Goal: Transaction & Acquisition: Purchase product/service

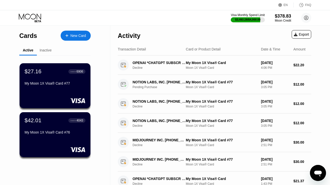
click at [35, 19] on icon at bounding box center [30, 18] width 23 height 9
click at [80, 35] on div "New Card" at bounding box center [78, 36] width 16 height 4
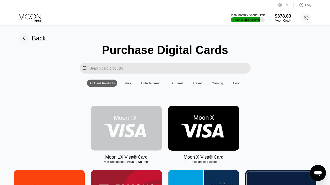
click at [108, 125] on img at bounding box center [126, 128] width 71 height 45
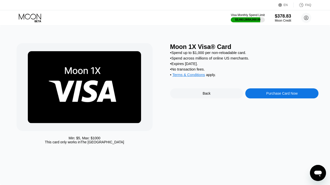
click at [255, 96] on div "Purchase Card Now" at bounding box center [281, 93] width 73 height 10
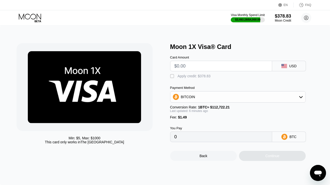
drag, startPoint x: 209, startPoint y: 66, endPoint x: 207, endPoint y: 59, distance: 6.5
click at [209, 66] on input "text" at bounding box center [221, 66] width 94 height 10
type input "$1"
type input "0.00002207"
type input "$19"
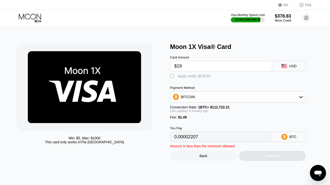
type input "0.00018158"
type input "$190"
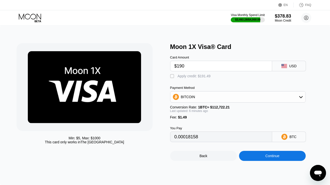
type input "0.00169694"
type input "$190"
click at [196, 76] on div "Apply credit: $191.49" at bounding box center [194, 76] width 33 height 4
type input "0"
click at [252, 159] on div "Continue" at bounding box center [272, 156] width 67 height 10
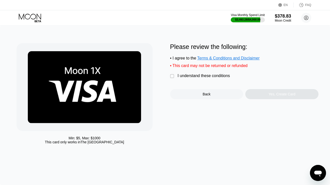
click at [223, 73] on div "I understand these conditions" at bounding box center [204, 75] width 52 height 5
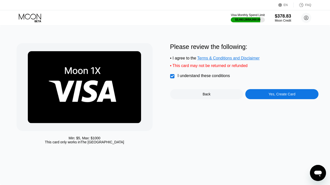
click at [255, 93] on div "Yes, Create Card" at bounding box center [281, 94] width 73 height 10
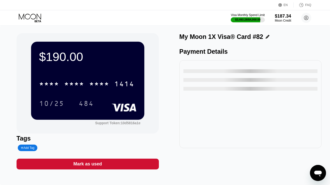
click at [103, 79] on div "* * * * * * * * * * * * 1414" at bounding box center [86, 83] width 101 height 13
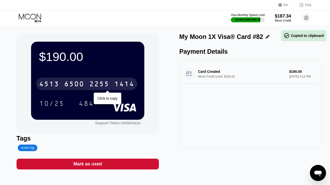
click at [103, 79] on div "[CREDIT_CARD_NUMBER]" at bounding box center [86, 83] width 101 height 13
click at [103, 79] on div "* * * * * * * * * * * * 1414" at bounding box center [86, 83] width 101 height 13
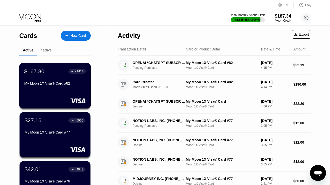
click at [71, 82] on div "My Moon 1X Visa® Card #82" at bounding box center [54, 83] width 61 height 4
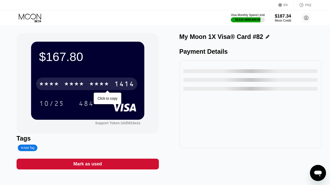
click at [55, 87] on div "* * * *" at bounding box center [49, 84] width 20 height 8
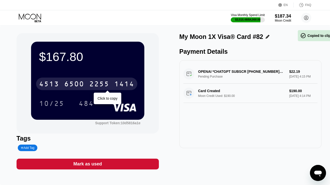
click at [55, 87] on div "4513" at bounding box center [49, 84] width 20 height 8
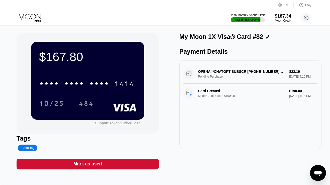
click at [89, 85] on div "* * * * * * * * * * * * 1414" at bounding box center [86, 83] width 101 height 13
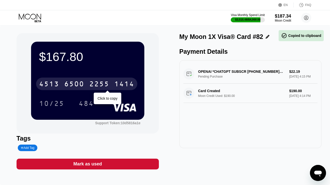
click at [85, 85] on div "4513 6500 2255 1414" at bounding box center [86, 83] width 101 height 13
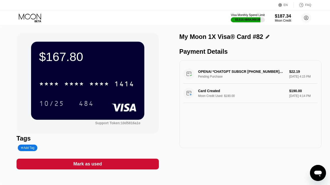
click at [33, 13] on div "Visa Monthly Spend Limit $3,515.48 / $4,000.00 $187.34 Moon Credit nikkflasse@p…" at bounding box center [165, 17] width 330 height 15
click at [34, 16] on icon at bounding box center [30, 18] width 23 height 9
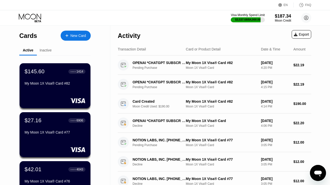
click at [70, 37] on div "New Card" at bounding box center [78, 36] width 16 height 4
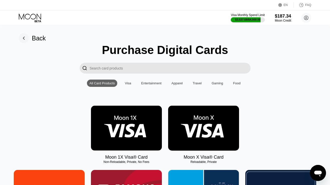
click at [148, 113] on img at bounding box center [126, 128] width 71 height 45
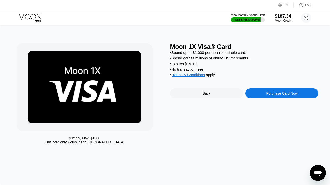
click at [255, 92] on div "Purchase Card Now" at bounding box center [281, 93] width 73 height 10
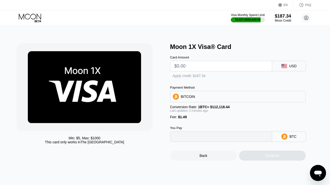
type input "0"
click at [215, 66] on input "text" at bounding box center [221, 66] width 94 height 10
type input "$1"
type input "0.00002220"
type input "$18"
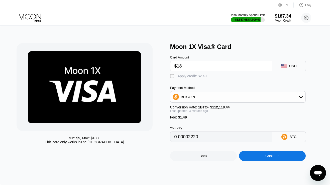
type input "0.00017374"
type input "$185"
type input "0.00166241"
type input "$1858"
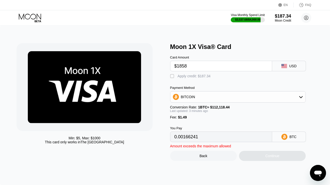
type input "0.01657584"
type input "$185"
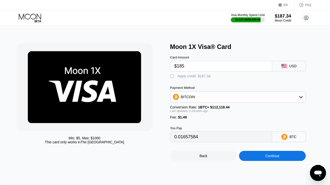
type input "0.00166241"
type input "$185.8"
type input "0.00166954"
type input "$185.83"
type input "0.00166981"
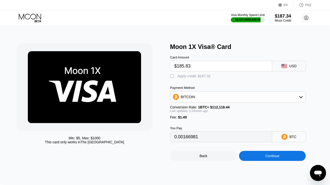
type input "$185.8"
type input "0.00166954"
type input "$185.84"
type input "0.00166990"
type input "$185.8"
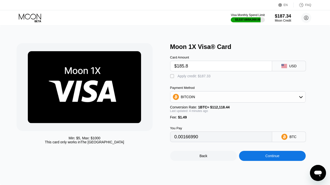
type input "0.00166954"
type input "$185.85"
type input "0.00166999"
type input "$185.85"
click at [203, 77] on div "Apply credit: $187.34" at bounding box center [194, 76] width 33 height 4
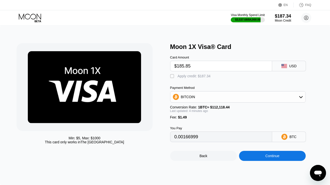
type input "0"
click at [255, 160] on div "Continue" at bounding box center [272, 156] width 67 height 10
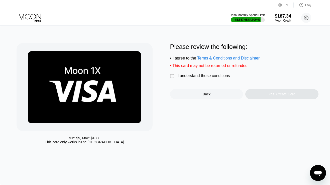
click at [205, 78] on div " I understand these conditions" at bounding box center [201, 75] width 62 height 5
click at [254, 98] on div "Yes, Create Card" at bounding box center [281, 94] width 73 height 10
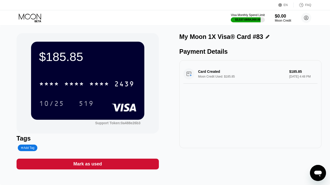
click at [31, 17] on icon at bounding box center [30, 18] width 23 height 9
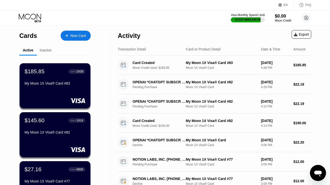
click at [47, 51] on div "Inactive" at bounding box center [46, 50] width 12 height 4
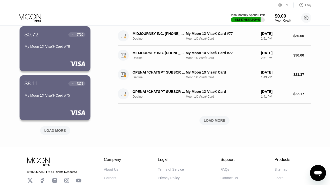
scroll to position [193, 0]
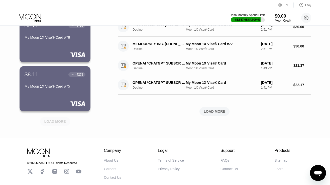
click at [49, 123] on div "LOAD MORE" at bounding box center [55, 121] width 22 height 5
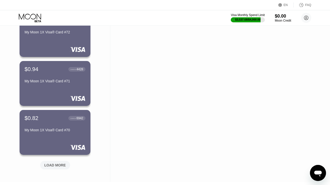
scroll to position [411, 0]
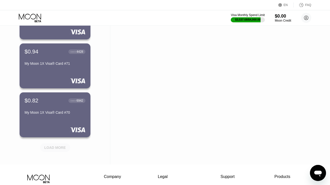
click at [56, 146] on div "LOAD MORE" at bounding box center [55, 147] width 22 height 5
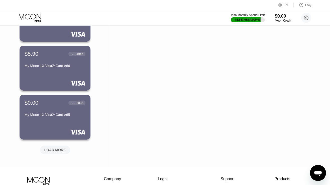
scroll to position [664, 0]
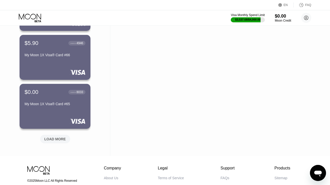
click at [56, 140] on div "LOAD MORE" at bounding box center [55, 139] width 22 height 5
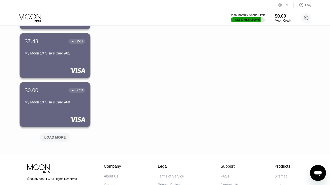
scroll to position [930, 0]
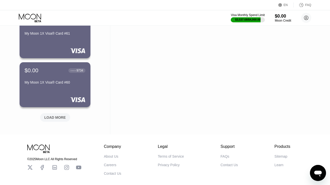
click at [62, 120] on div "LOAD MORE" at bounding box center [55, 117] width 30 height 9
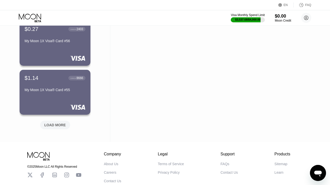
scroll to position [1172, 0]
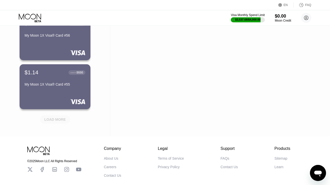
click at [48, 119] on div "LOAD MORE" at bounding box center [55, 119] width 22 height 5
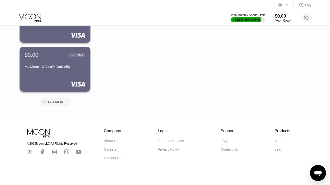
scroll to position [1437, 0]
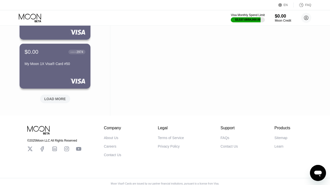
click at [53, 102] on div "LOAD MORE" at bounding box center [55, 99] width 30 height 9
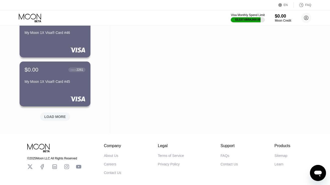
scroll to position [1685, 0]
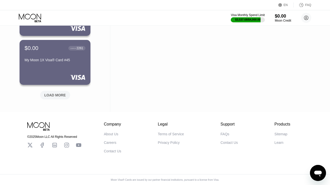
click at [50, 94] on div "LOAD MORE" at bounding box center [55, 95] width 22 height 5
click at [52, 95] on div "LOAD MORE" at bounding box center [55, 94] width 22 height 5
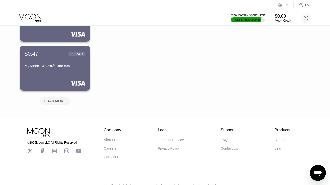
scroll to position [2169, 0]
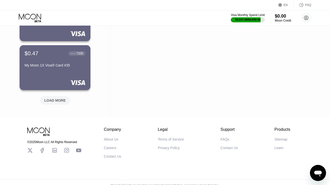
click at [44, 99] on div "LOAD MORE" at bounding box center [55, 100] width 30 height 9
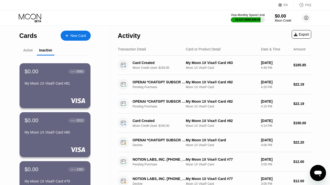
scroll to position [0, 0]
click at [28, 50] on div "Active" at bounding box center [28, 50] width 10 height 4
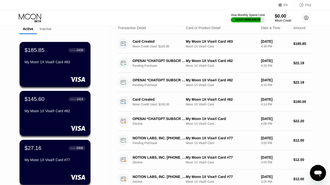
scroll to position [20, 0]
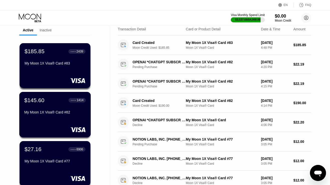
click at [58, 111] on div "My Moon 1X Visa® Card #82" at bounding box center [54, 112] width 61 height 4
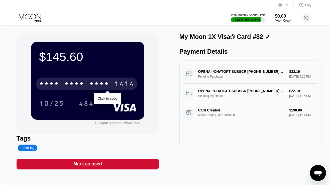
click at [63, 86] on div "* * * * * * * * * * * * 1414" at bounding box center [86, 83] width 101 height 13
click at [63, 86] on div "4513 6500 2255 1414" at bounding box center [86, 83] width 101 height 13
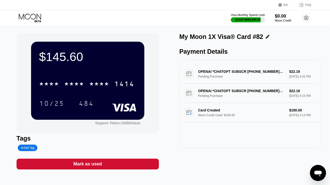
click at [23, 17] on icon at bounding box center [30, 18] width 23 height 9
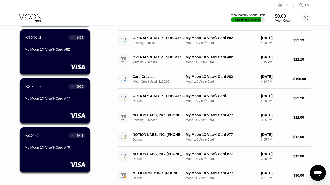
scroll to position [87, 0]
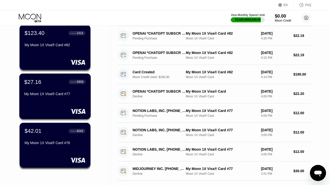
click at [58, 96] on div "My Moon 1X Visa® Card #77" at bounding box center [54, 94] width 61 height 4
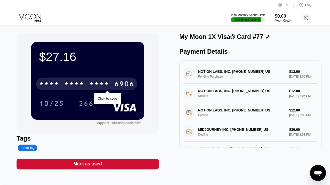
click at [117, 86] on div "6906" at bounding box center [124, 84] width 20 height 8
click at [111, 85] on div "[CREDIT_CARD_NUMBER]" at bounding box center [86, 83] width 101 height 13
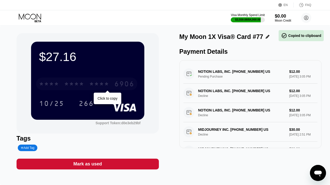
click at [111, 85] on div "* * * * * * * * * * * * 6906" at bounding box center [86, 83] width 101 height 13
click at [111, 85] on div "[CREDIT_CARD_NUMBER]" at bounding box center [86, 83] width 101 height 13
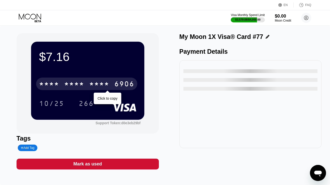
click at [86, 85] on div "* * * * * * * * * * * * 6906" at bounding box center [86, 83] width 101 height 13
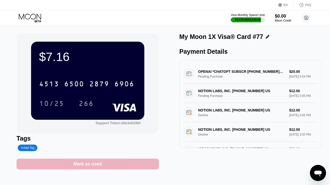
click at [81, 163] on div "Mark as used" at bounding box center [87, 164] width 29 height 6
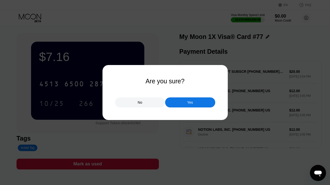
click at [175, 104] on div "Yes" at bounding box center [190, 102] width 50 height 10
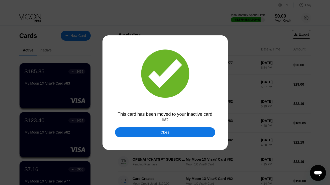
click at [177, 132] on div "Close" at bounding box center [165, 132] width 100 height 10
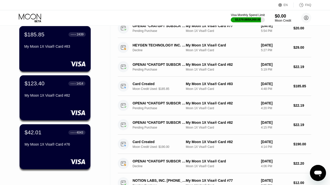
scroll to position [43, 0]
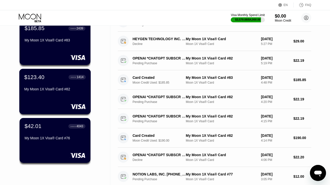
click at [44, 88] on div "My Moon 1X Visa® Card #82" at bounding box center [54, 89] width 61 height 4
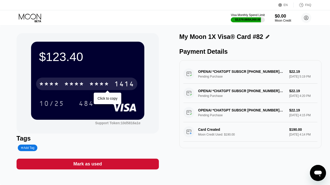
click at [90, 82] on div "* * * *" at bounding box center [99, 84] width 20 height 8
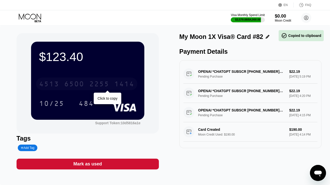
click at [90, 82] on div "2255" at bounding box center [99, 84] width 20 height 8
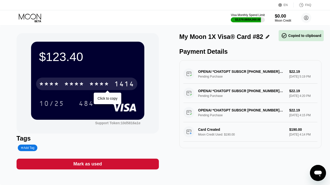
click at [90, 82] on div "* * * *" at bounding box center [99, 84] width 20 height 8
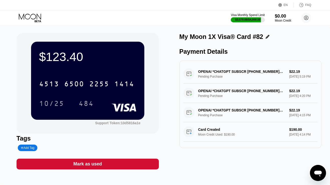
click at [33, 15] on icon at bounding box center [30, 18] width 23 height 9
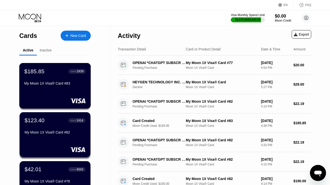
click at [66, 81] on div "$185.85 ● ● ● ● 2439 My Moon 1X Visa® Card #83" at bounding box center [54, 77] width 61 height 19
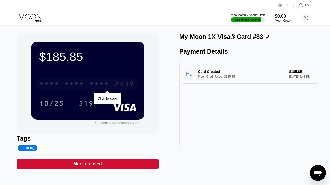
click at [92, 84] on div "* * * *" at bounding box center [99, 84] width 20 height 8
click at [92, 84] on div "2072" at bounding box center [99, 84] width 20 height 8
click at [92, 84] on div "* * * *" at bounding box center [99, 84] width 20 height 8
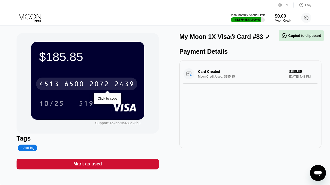
click at [92, 84] on div "2072" at bounding box center [99, 84] width 20 height 8
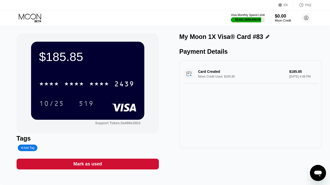
click at [39, 21] on icon at bounding box center [30, 18] width 23 height 9
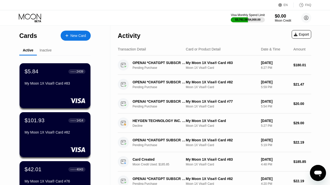
click at [67, 92] on div "$5.84 ● ● ● ● 2439 My Moon 1X Visa® Card #83" at bounding box center [55, 85] width 71 height 45
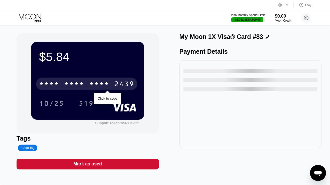
click at [79, 83] on div "* * * *" at bounding box center [74, 84] width 20 height 8
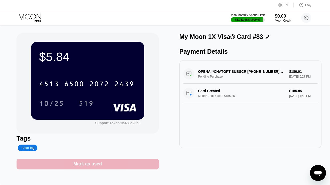
click at [95, 164] on div "Mark as used" at bounding box center [87, 164] width 29 height 6
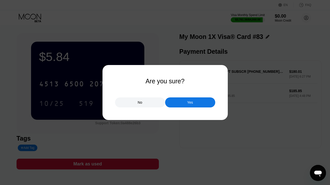
click at [173, 104] on div "Yes" at bounding box center [190, 102] width 50 height 10
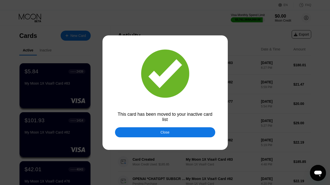
click at [158, 132] on div "Close" at bounding box center [165, 132] width 100 height 10
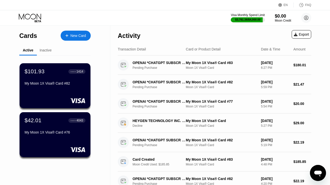
click at [102, 97] on div "Cards New Card Active Inactive $101.93 ● ● ● ● 1414 My Moon 1X Visa® Card #82 $…" at bounding box center [55, 178] width 110 height 305
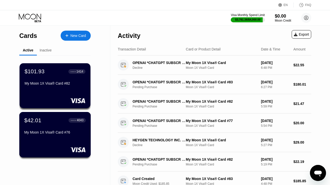
click at [48, 123] on div "$42.01 ● ● ● ● 4043" at bounding box center [54, 120] width 61 height 7
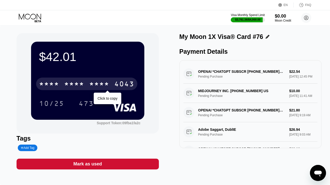
click at [70, 78] on div "* * * * * * * * * * * * 4043" at bounding box center [86, 83] width 101 height 13
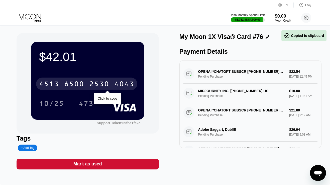
click at [70, 80] on div "[CREDIT_CARD_NUMBER]" at bounding box center [86, 83] width 101 height 13
